Goal: Information Seeking & Learning: Understand process/instructions

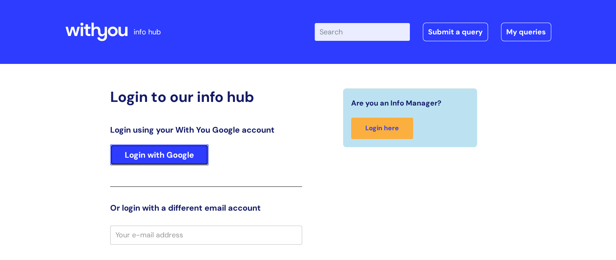
click at [162, 150] on link "Login with Google" at bounding box center [159, 155] width 98 height 21
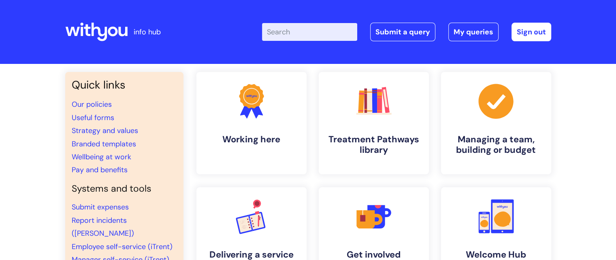
click at [290, 32] on input "Enter your search term here..." at bounding box center [309, 32] width 95 height 18
type input "journey planner"
click button "Search" at bounding box center [0, 0] width 0 height 0
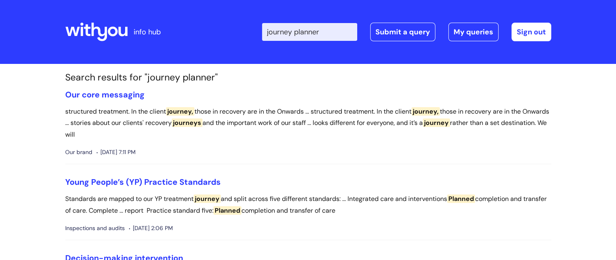
click at [326, 36] on input "journey planner" at bounding box center [309, 32] width 95 height 18
click at [332, 33] on input "journey planner" at bounding box center [309, 32] width 95 height 18
type input "journey plan"
click button "Search" at bounding box center [0, 0] width 0 height 0
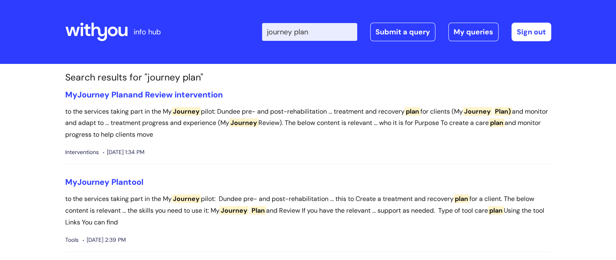
click at [332, 34] on input "journey plan" at bounding box center [309, 32] width 95 height 18
click at [128, 96] on span "Plan" at bounding box center [119, 95] width 17 height 11
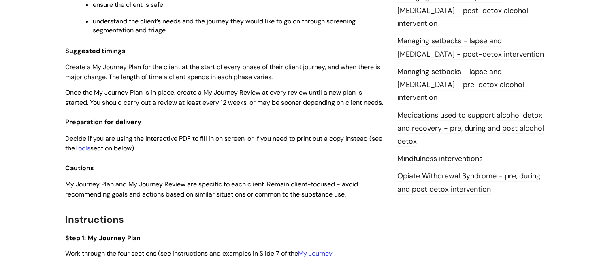
scroll to position [856, 0]
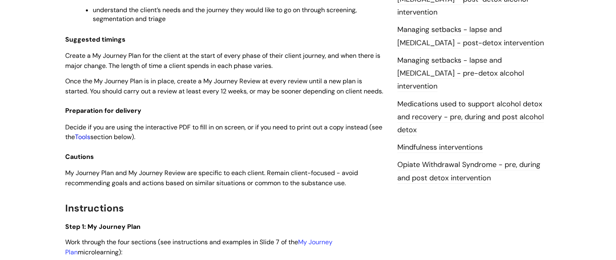
click at [90, 141] on link "Tools" at bounding box center [82, 137] width 15 height 9
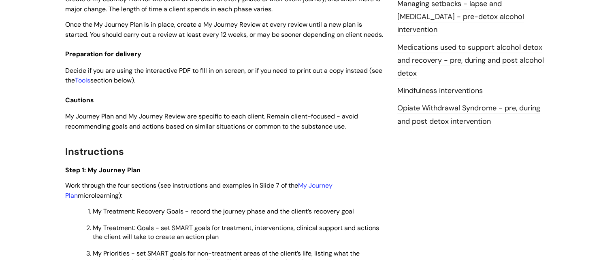
scroll to position [958, 0]
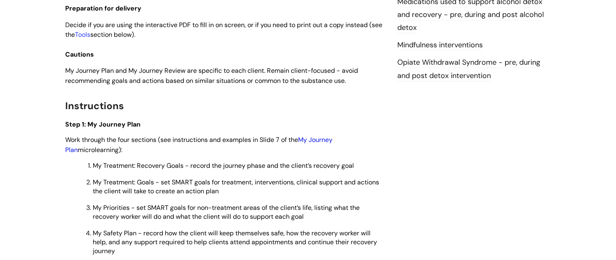
click at [326, 152] on link "My Journey Plan" at bounding box center [198, 145] width 267 height 19
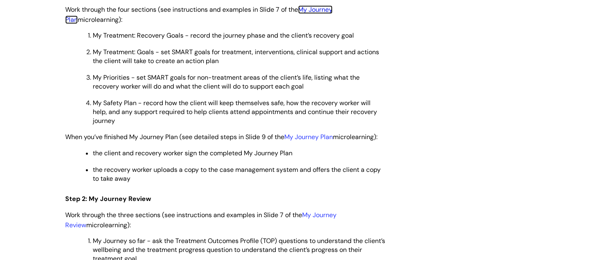
scroll to position [1088, 0]
click at [305, 142] on link "My Journey Plan" at bounding box center [308, 138] width 49 height 9
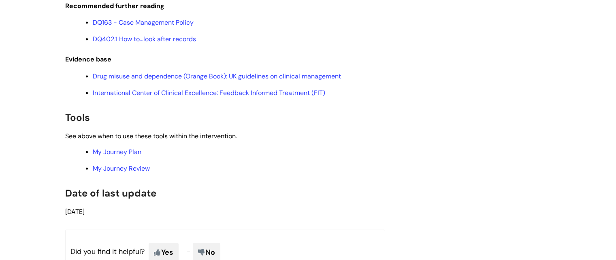
scroll to position [1721, 0]
click at [112, 156] on link "My Journey Plan" at bounding box center [117, 151] width 49 height 9
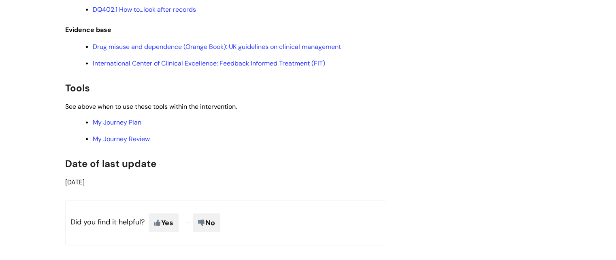
scroll to position [1752, 0]
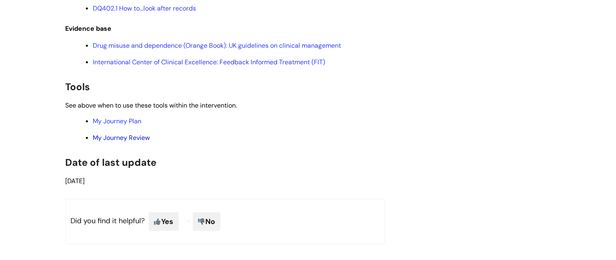
click at [127, 142] on link "My Journey Review" at bounding box center [121, 138] width 57 height 9
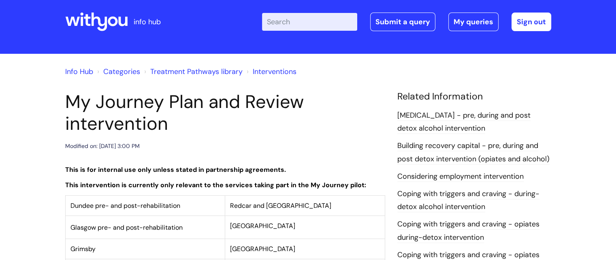
scroll to position [10, 0]
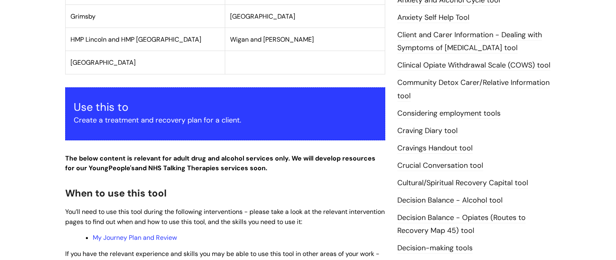
scroll to position [306, 0]
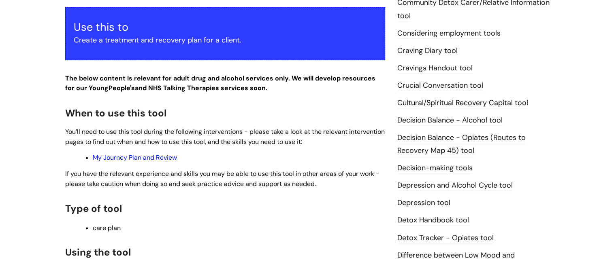
click at [143, 158] on link "My Journey Plan and Review" at bounding box center [135, 158] width 84 height 9
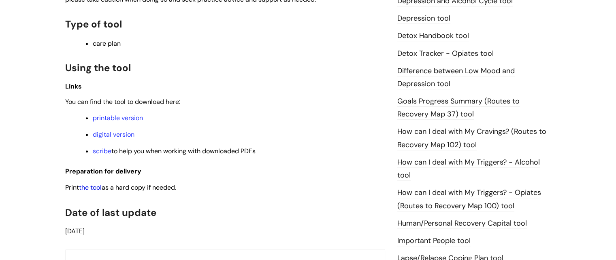
scroll to position [491, 0]
click at [110, 132] on link "digital version" at bounding box center [114, 134] width 42 height 9
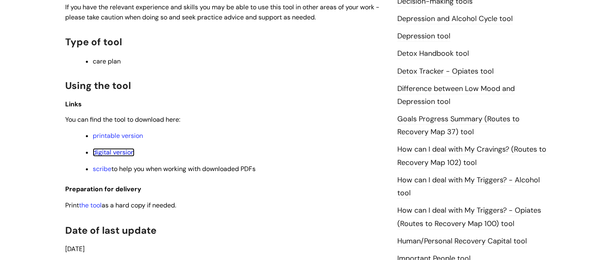
scroll to position [468, 0]
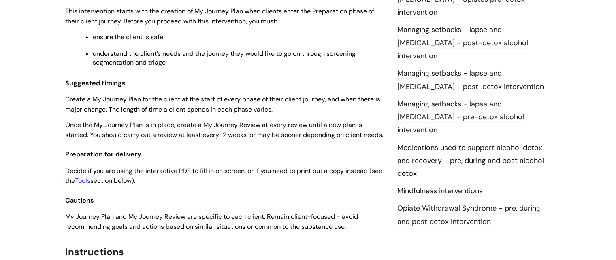
scroll to position [932, 0]
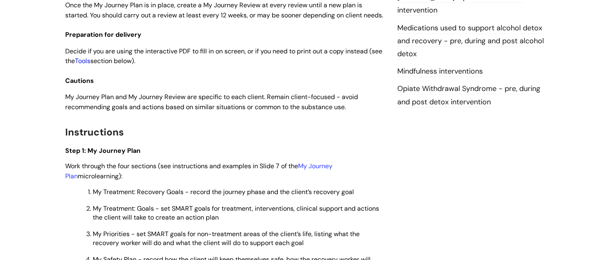
click at [90, 65] on link "Tools" at bounding box center [82, 61] width 15 height 9
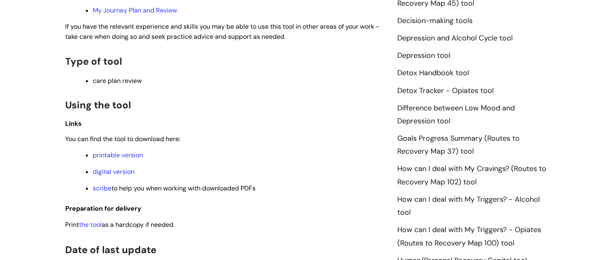
scroll to position [496, 0]
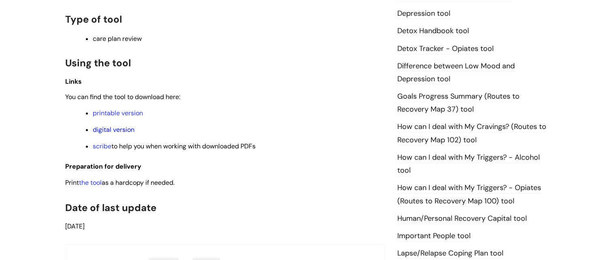
click at [102, 129] on link "digital version" at bounding box center [114, 130] width 42 height 9
